Goal: Task Accomplishment & Management: Use online tool/utility

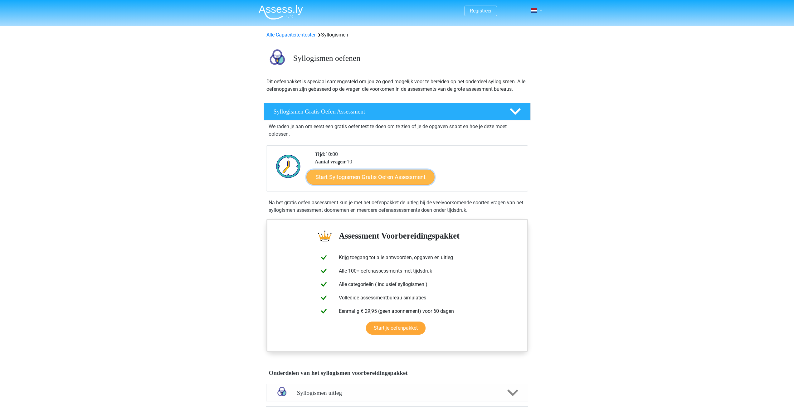
click at [370, 181] on link "Start Syllogismen Gratis Oefen Assessment" at bounding box center [370, 176] width 128 height 15
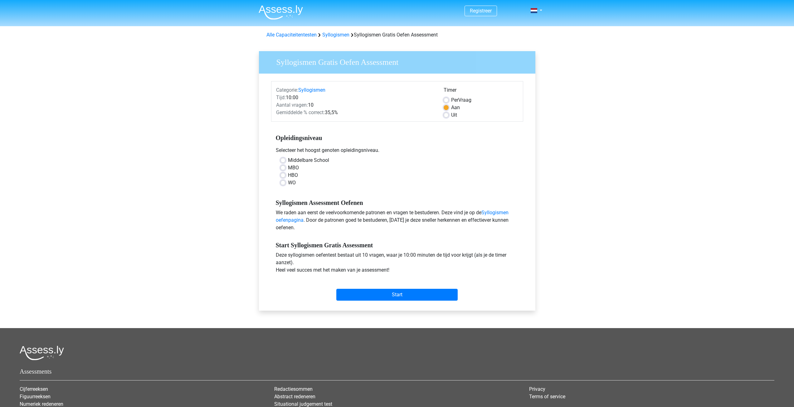
click at [288, 175] on label "HBO" at bounding box center [293, 175] width 10 height 7
click at [283, 175] on input "HBO" at bounding box center [283, 175] width 5 height 6
radio input "true"
click at [390, 301] on div "Start" at bounding box center [397, 289] width 252 height 27
click at [388, 291] on input "Start" at bounding box center [396, 295] width 121 height 12
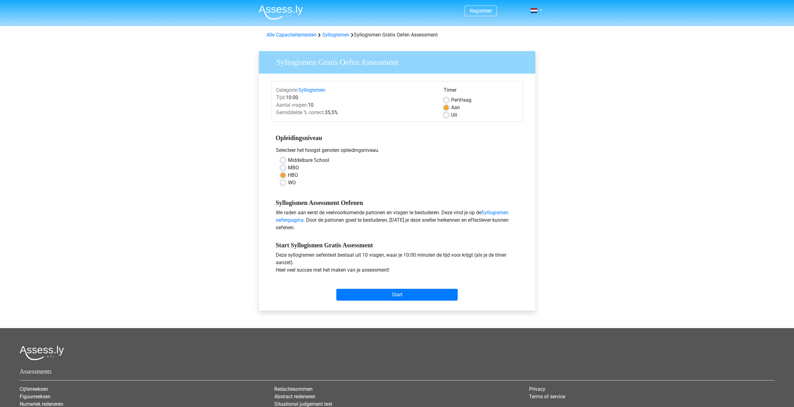
click at [288, 159] on label "Middelbare School" at bounding box center [308, 160] width 41 height 7
click at [281, 159] on input "Middelbare School" at bounding box center [283, 160] width 5 height 6
radio input "true"
click at [370, 298] on input "Start" at bounding box center [396, 295] width 121 height 12
